Goal: Find specific page/section: Find specific page/section

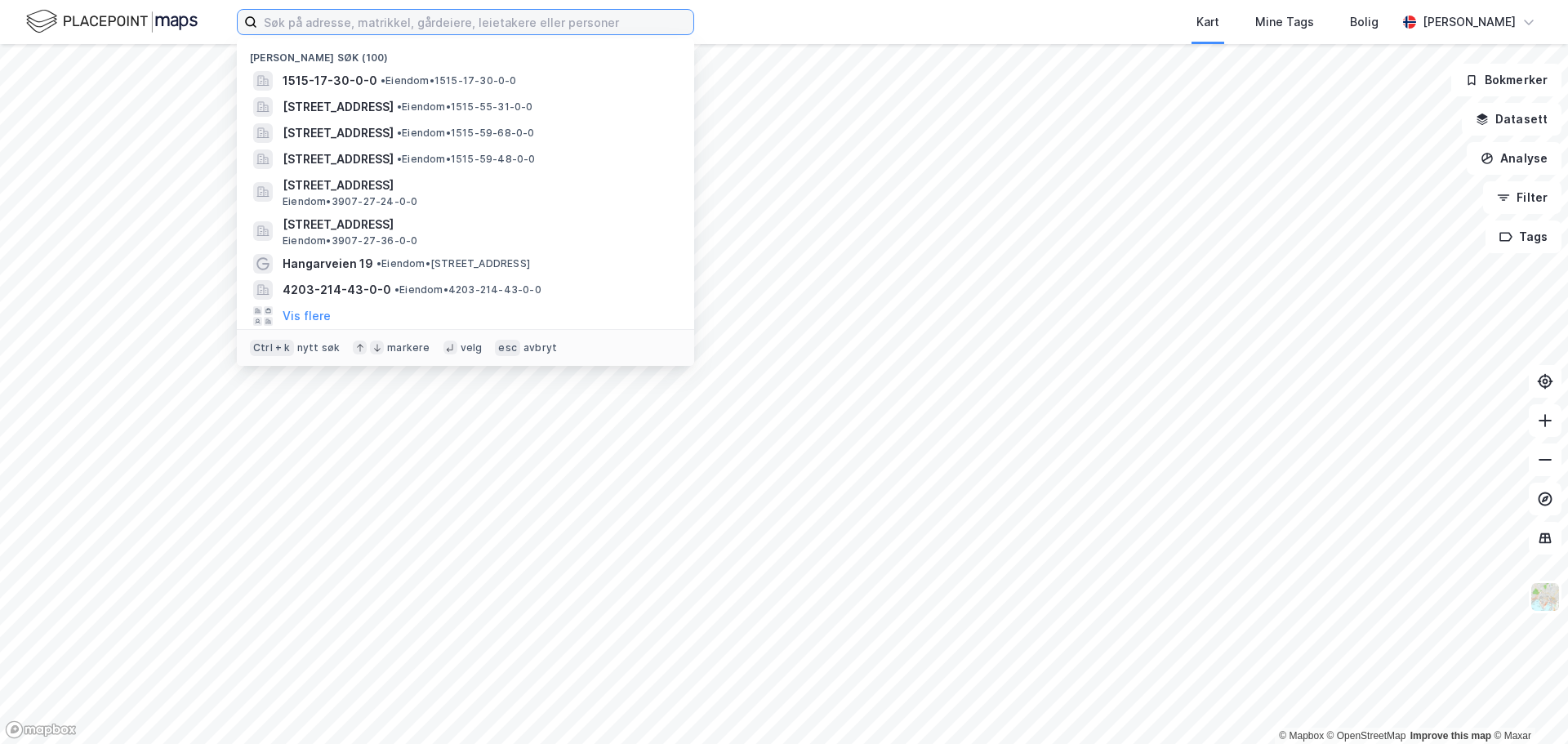
click at [384, 23] on input at bounding box center [474, 22] width 436 height 25
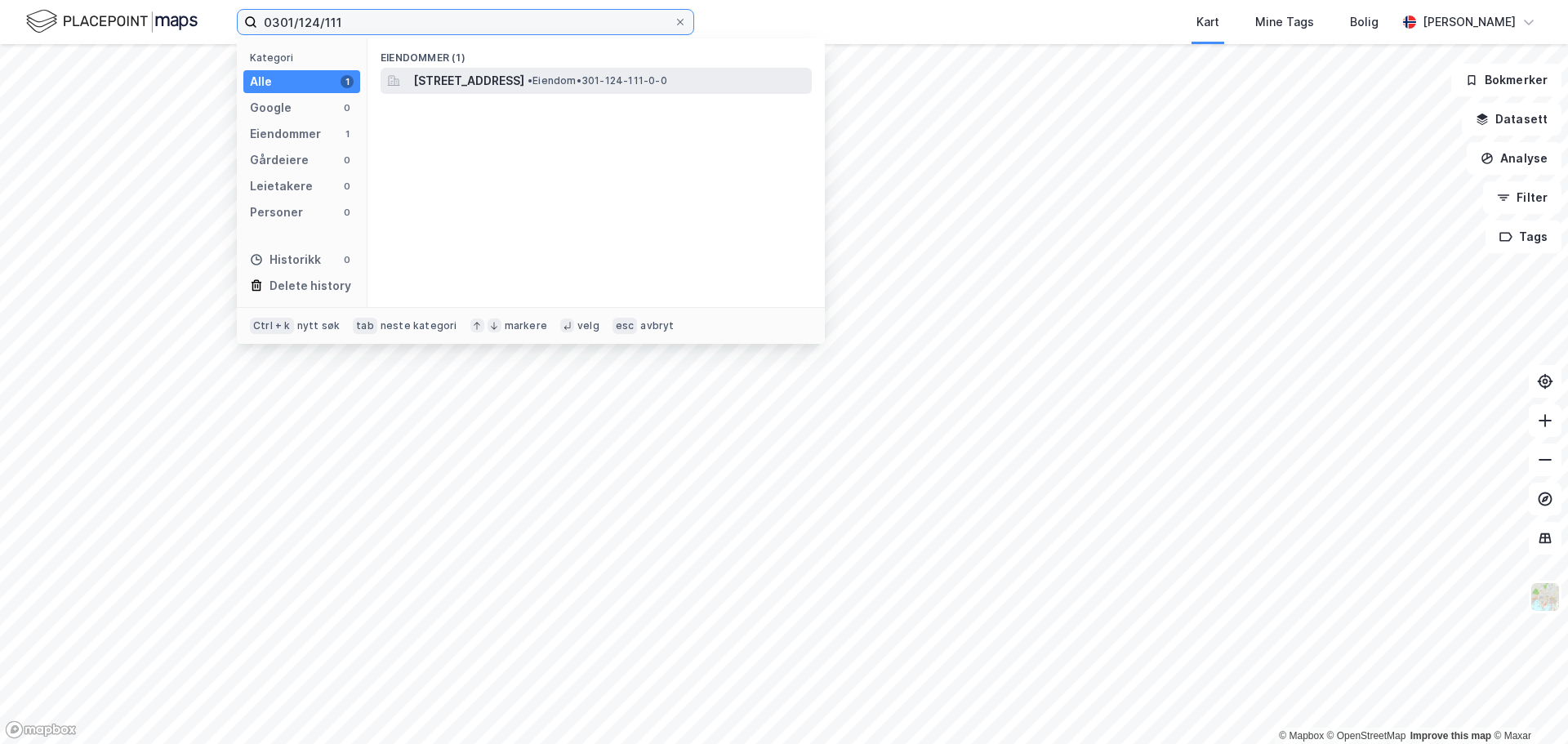
type input "0301/124/111"
click at [475, 80] on span "[STREET_ADDRESS]" at bounding box center [469, 81] width 111 height 20
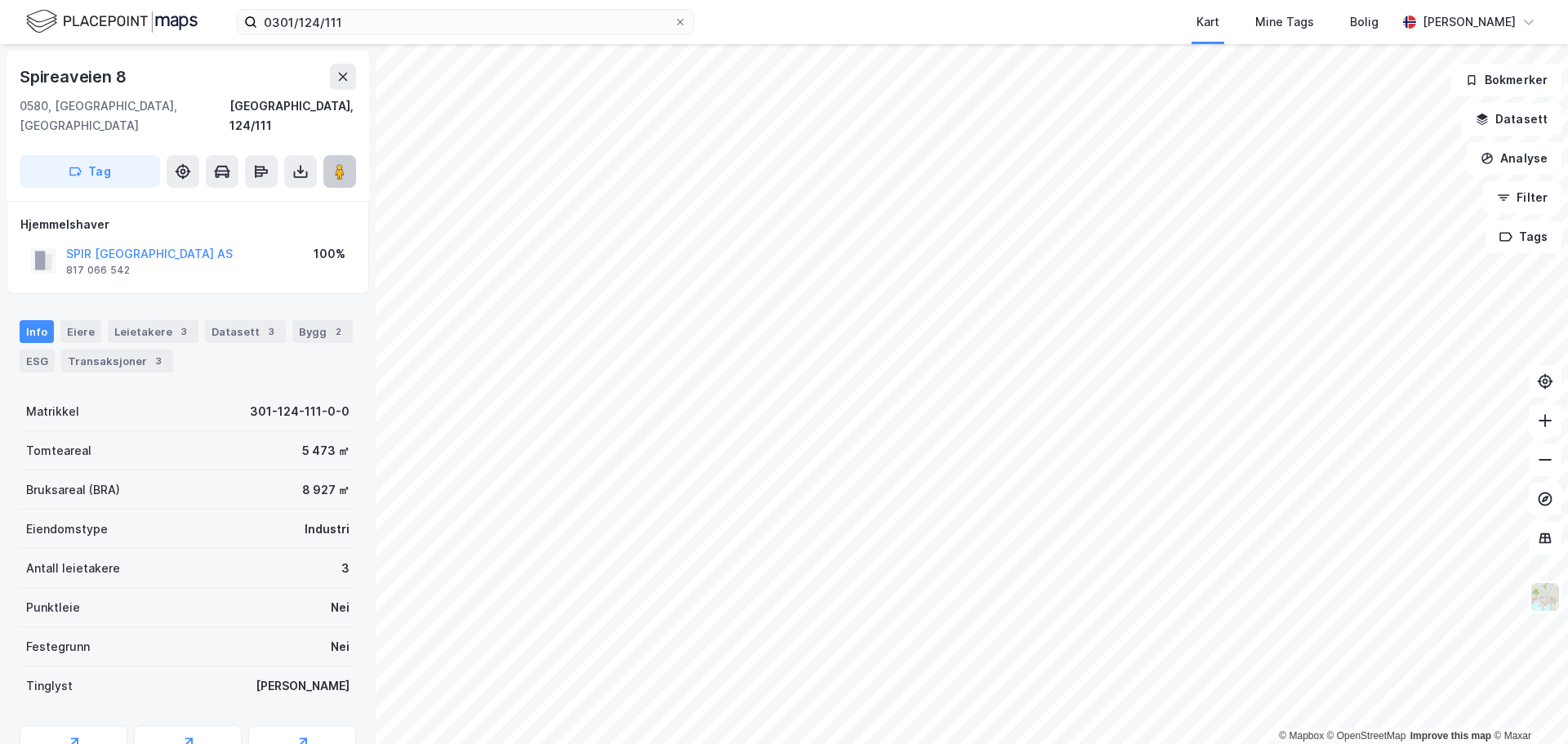
click at [330, 155] on button at bounding box center [340, 171] width 33 height 33
click at [335, 163] on image at bounding box center [340, 171] width 10 height 16
